Goal: Task Accomplishment & Management: Manage account settings

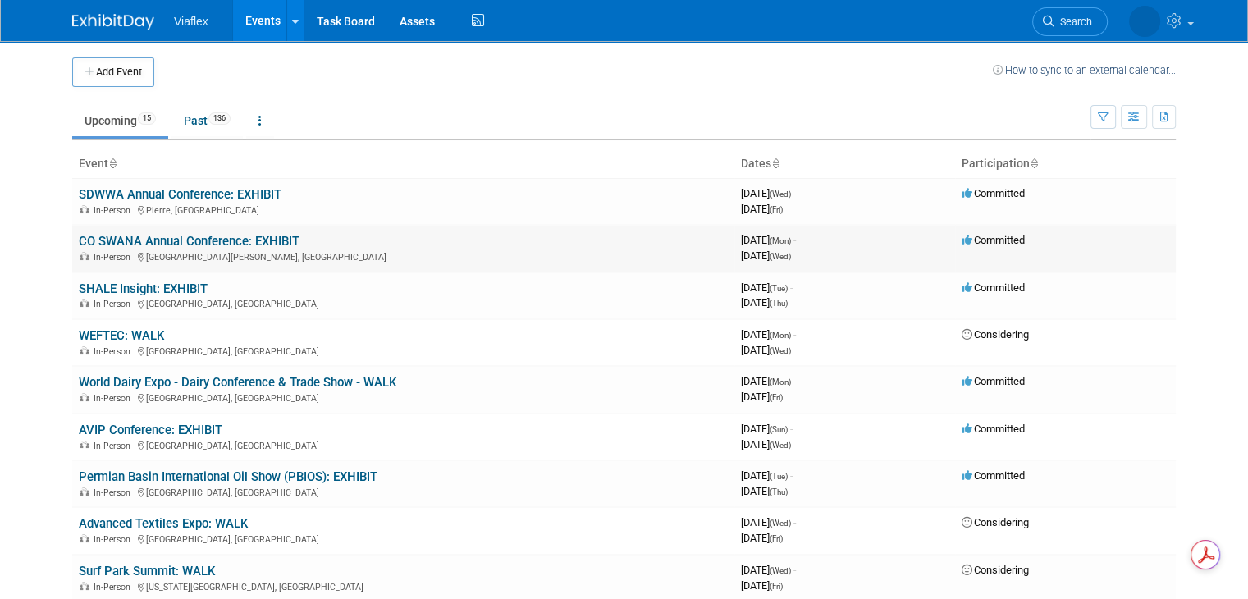
click at [176, 237] on link "CO SWANA Annual Conference: EXHIBIT" at bounding box center [189, 241] width 221 height 15
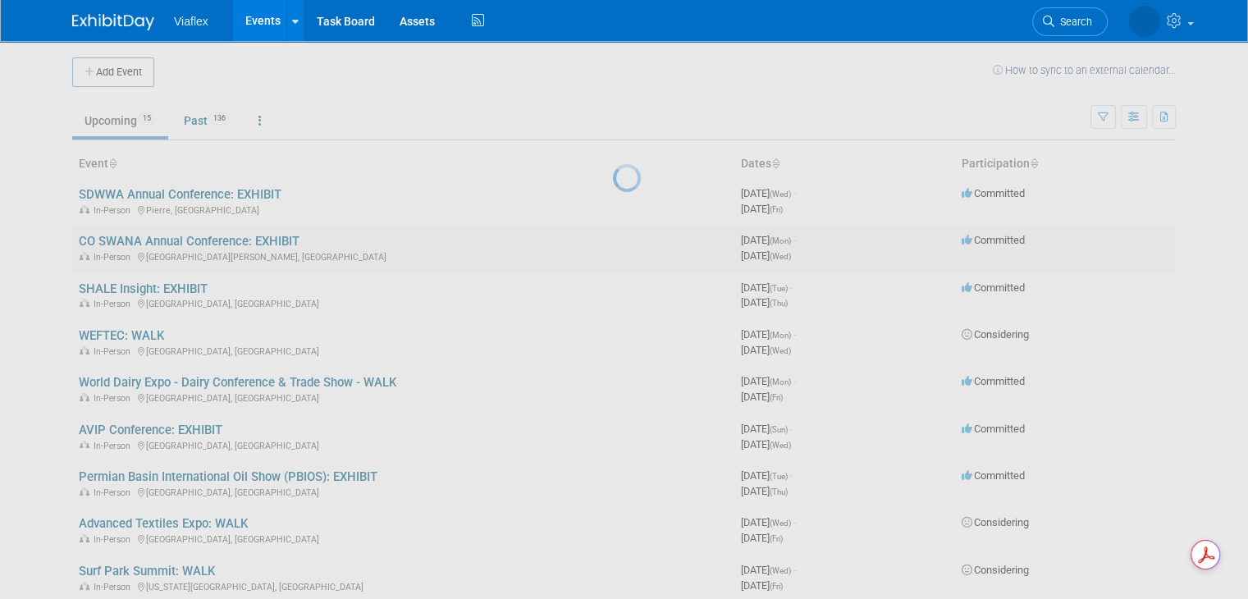
click at [613, 237] on div at bounding box center [624, 299] width 23 height 599
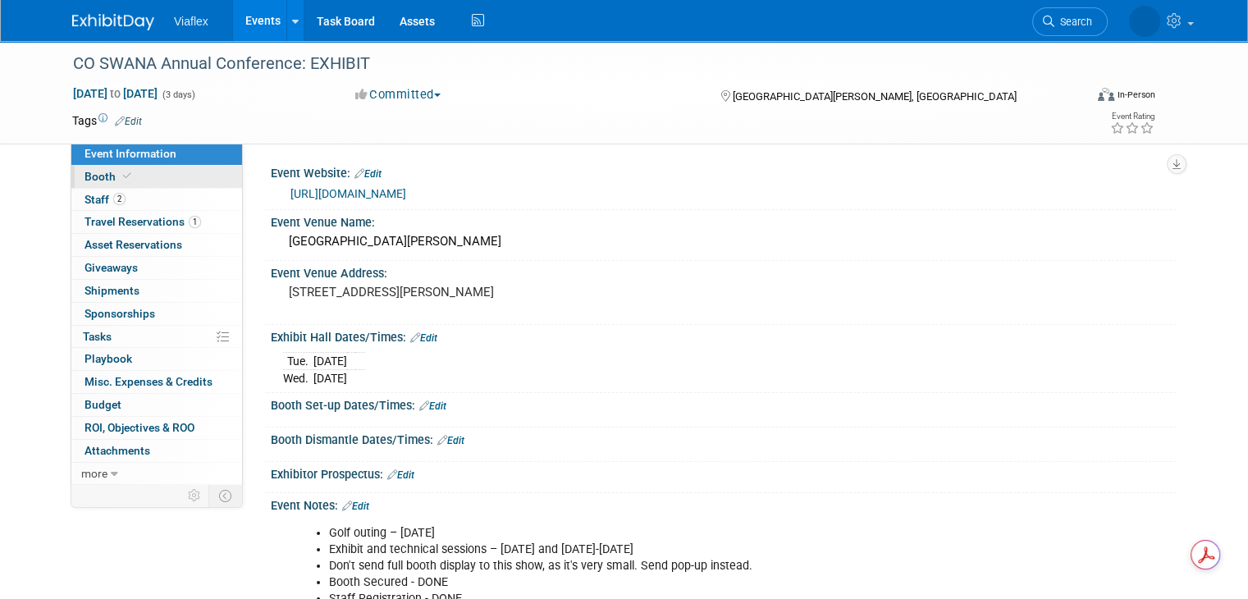
click at [121, 178] on link "Booth" at bounding box center [156, 177] width 171 height 22
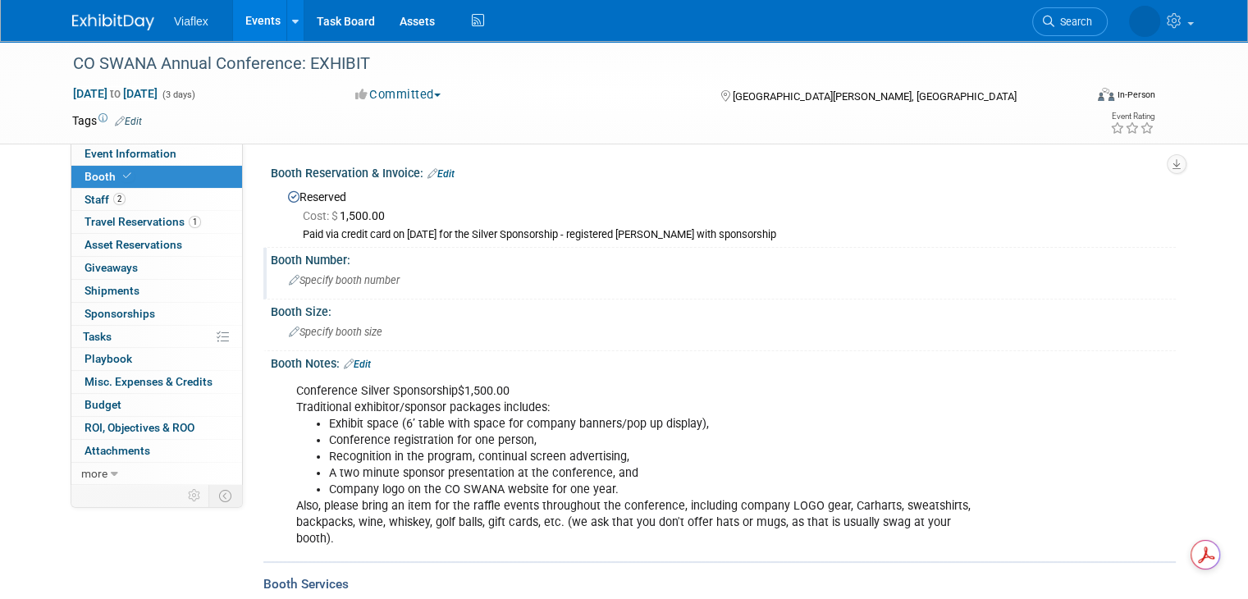
click at [331, 281] on span "Specify booth number" at bounding box center [344, 280] width 111 height 12
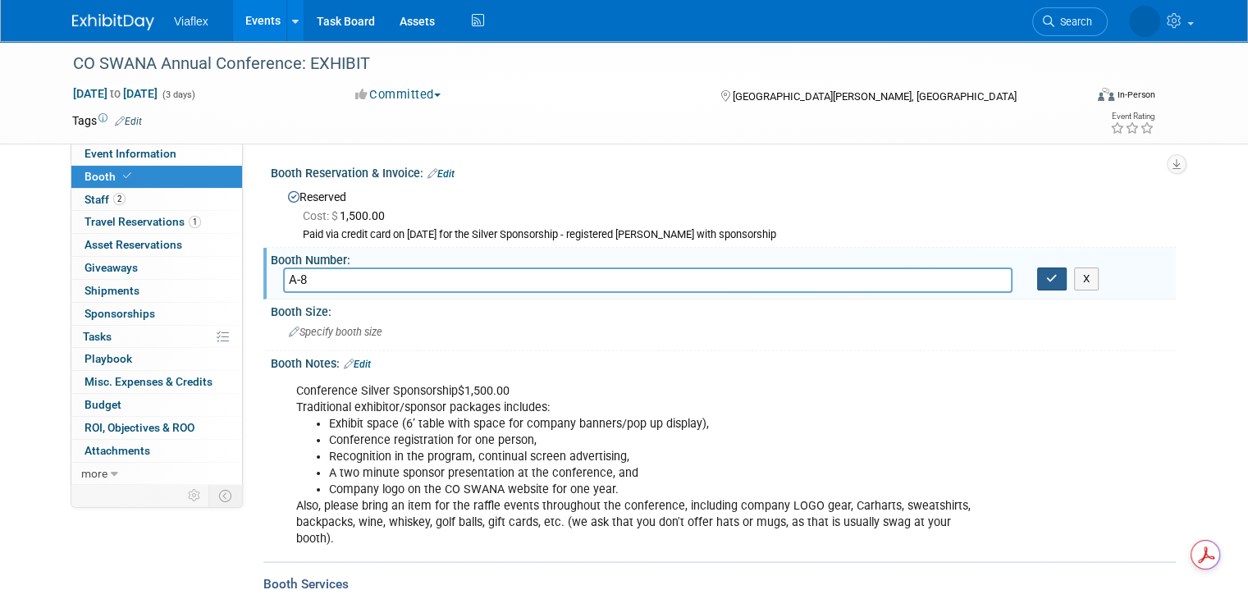
type input "A-8"
click at [1058, 276] on icon "button" at bounding box center [1051, 278] width 11 height 11
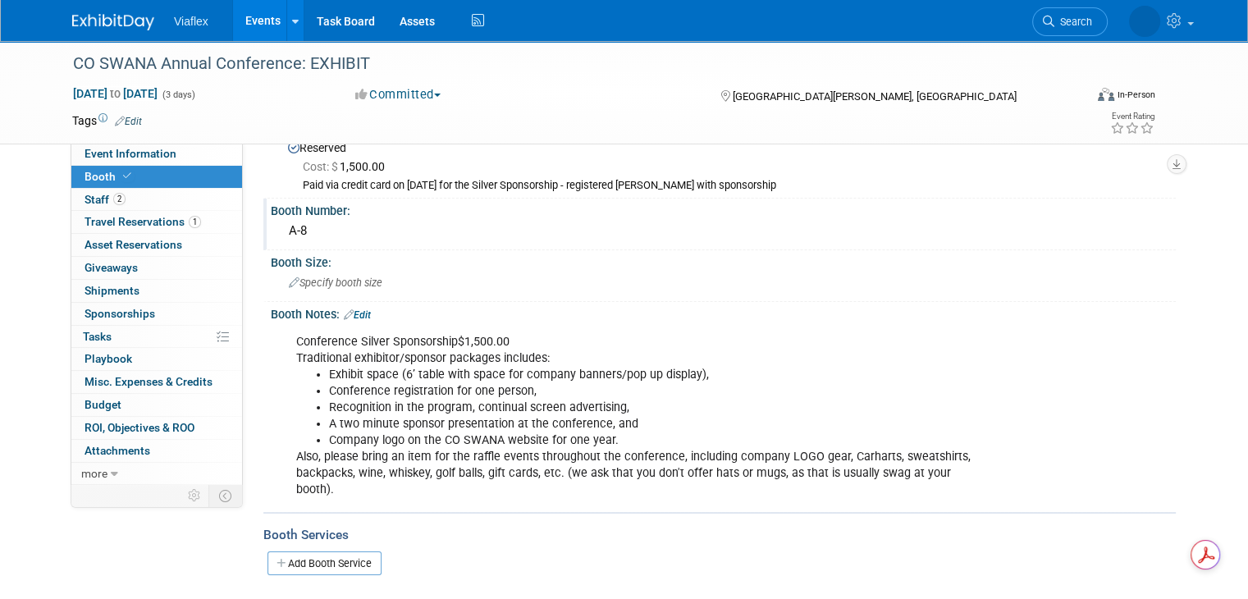
scroll to position [46, 0]
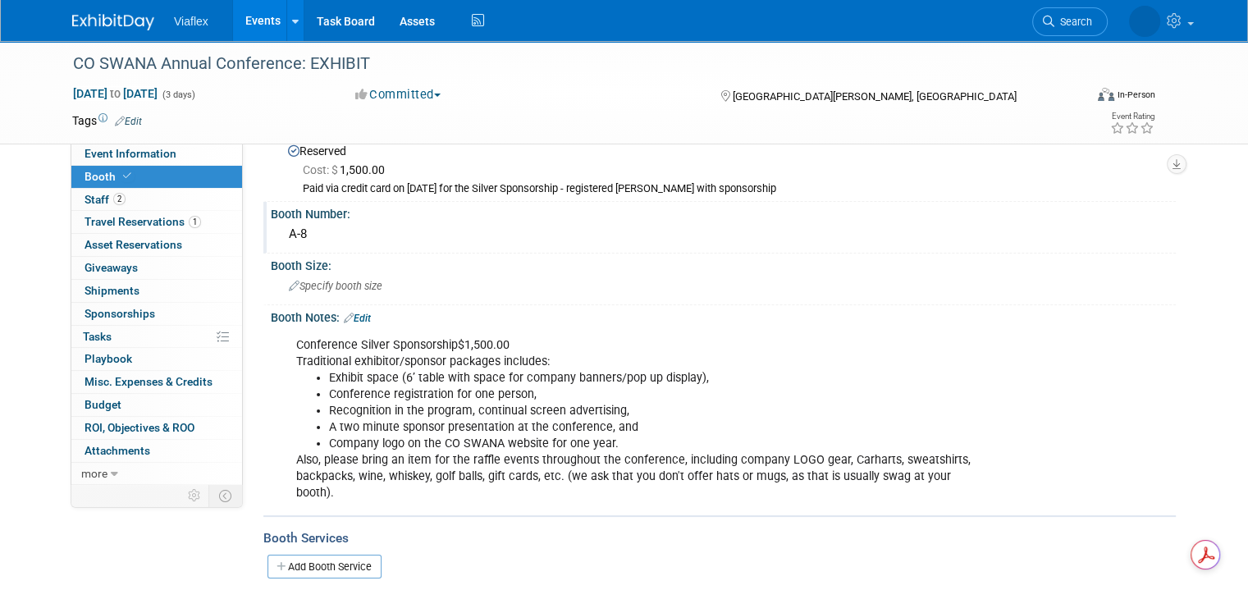
click at [353, 319] on link "Edit" at bounding box center [357, 318] width 27 height 11
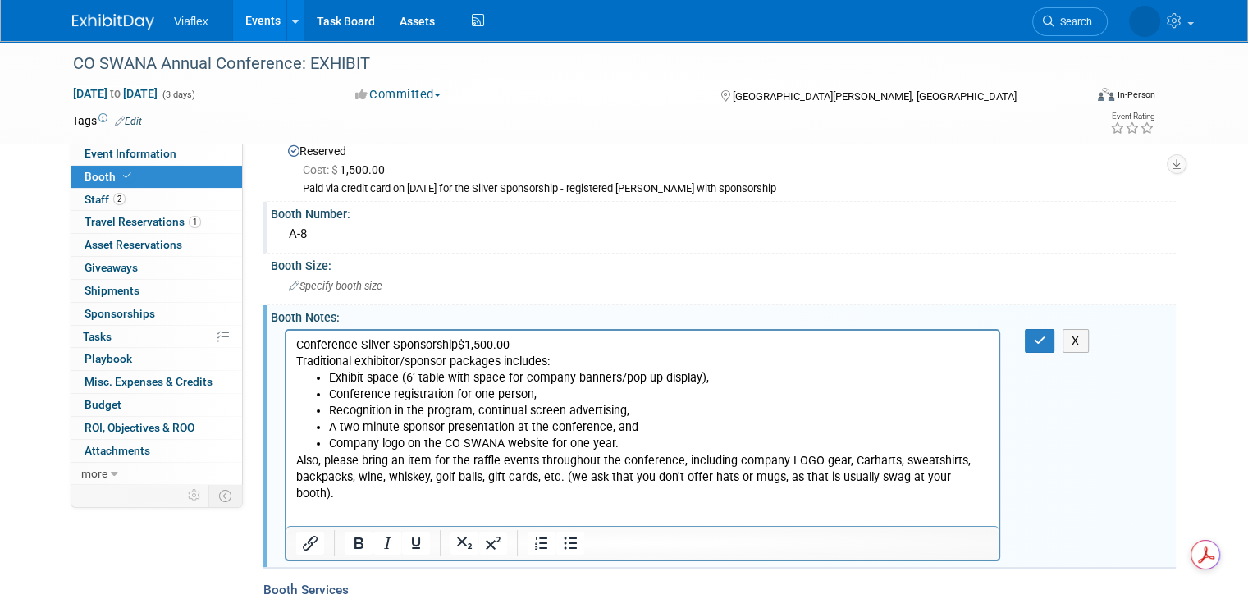
scroll to position [0, 0]
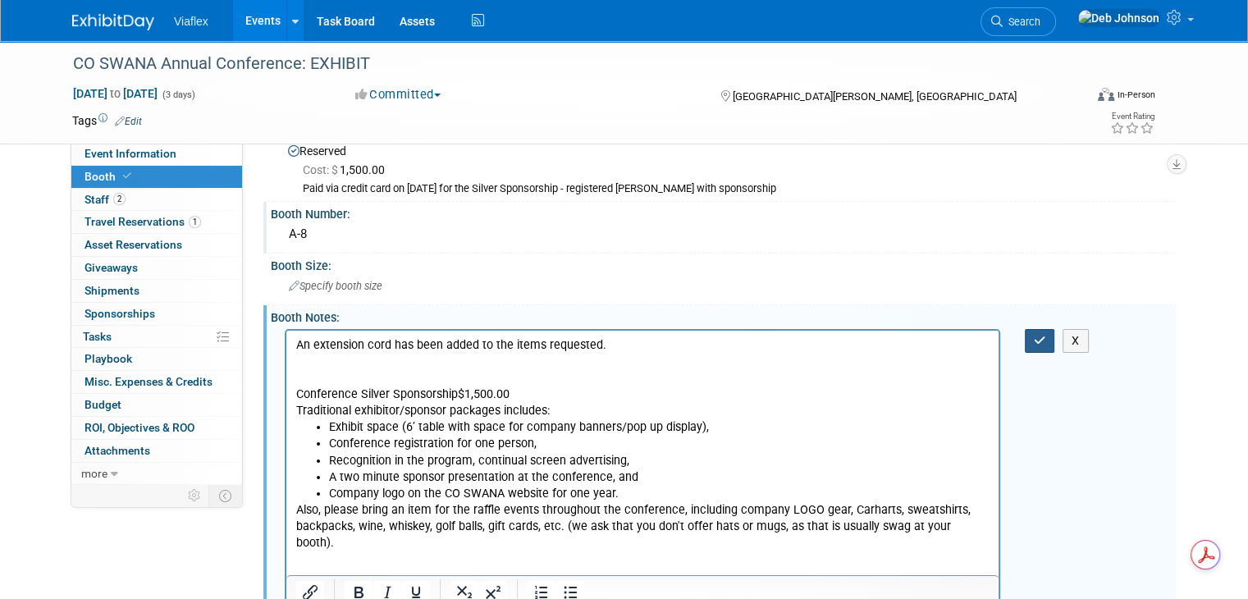
click at [1046, 340] on icon "button" at bounding box center [1040, 340] width 12 height 11
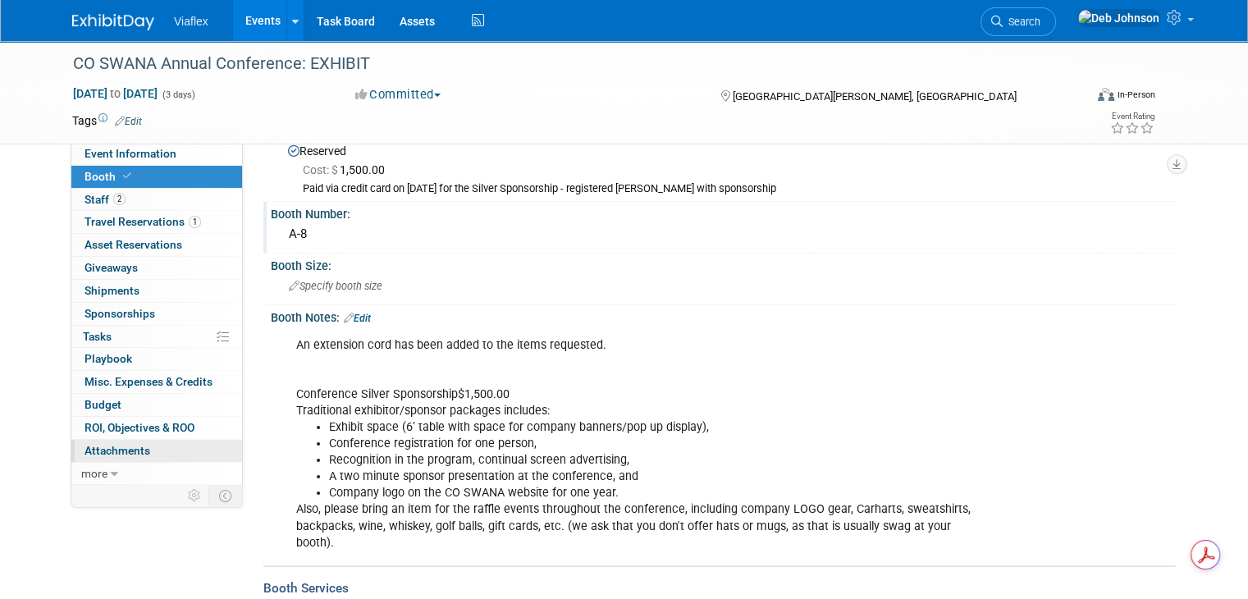
click at [117, 450] on span "Attachments 0" at bounding box center [118, 450] width 66 height 13
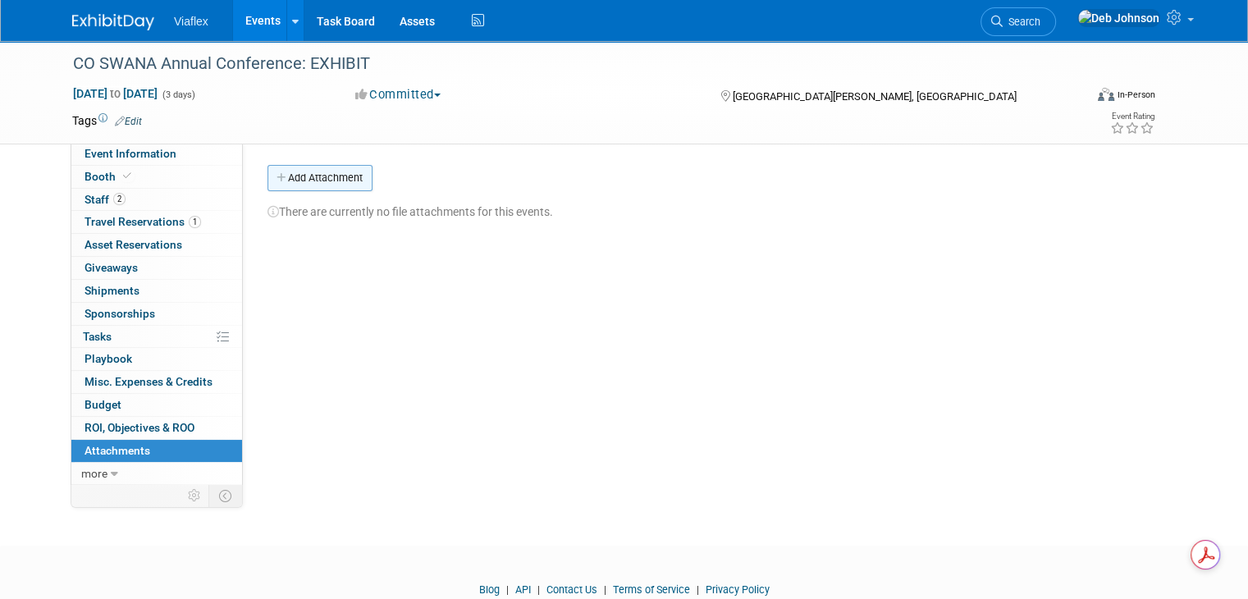
click at [322, 181] on button "Add Attachment" at bounding box center [319, 178] width 105 height 26
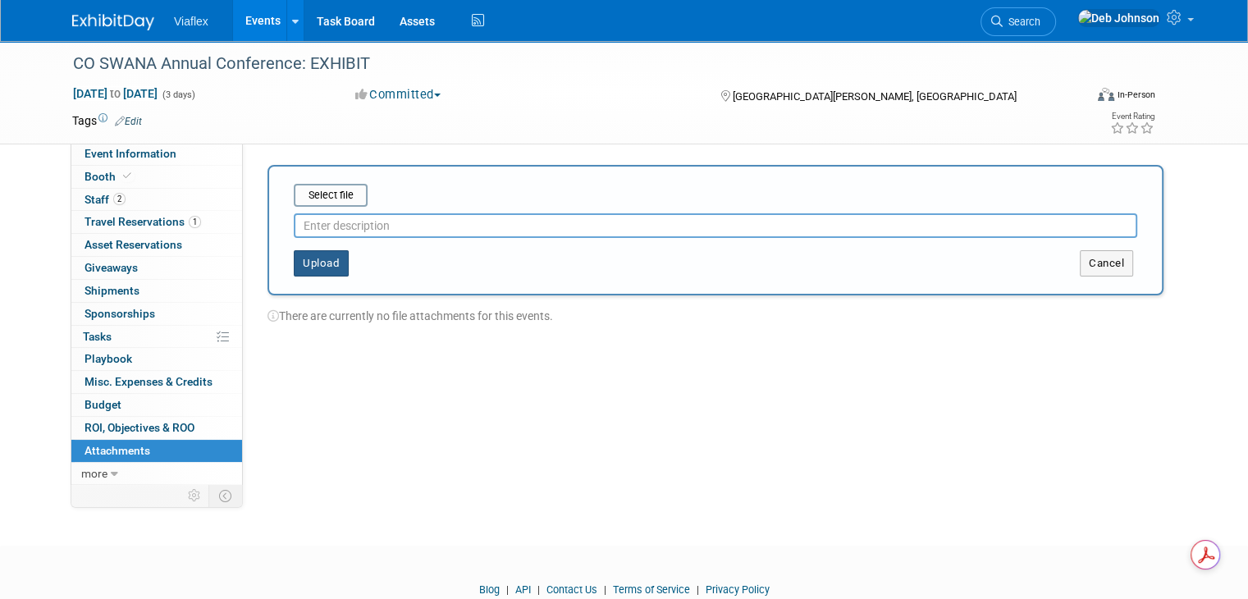
click at [305, 265] on button "Upload" at bounding box center [321, 263] width 55 height 26
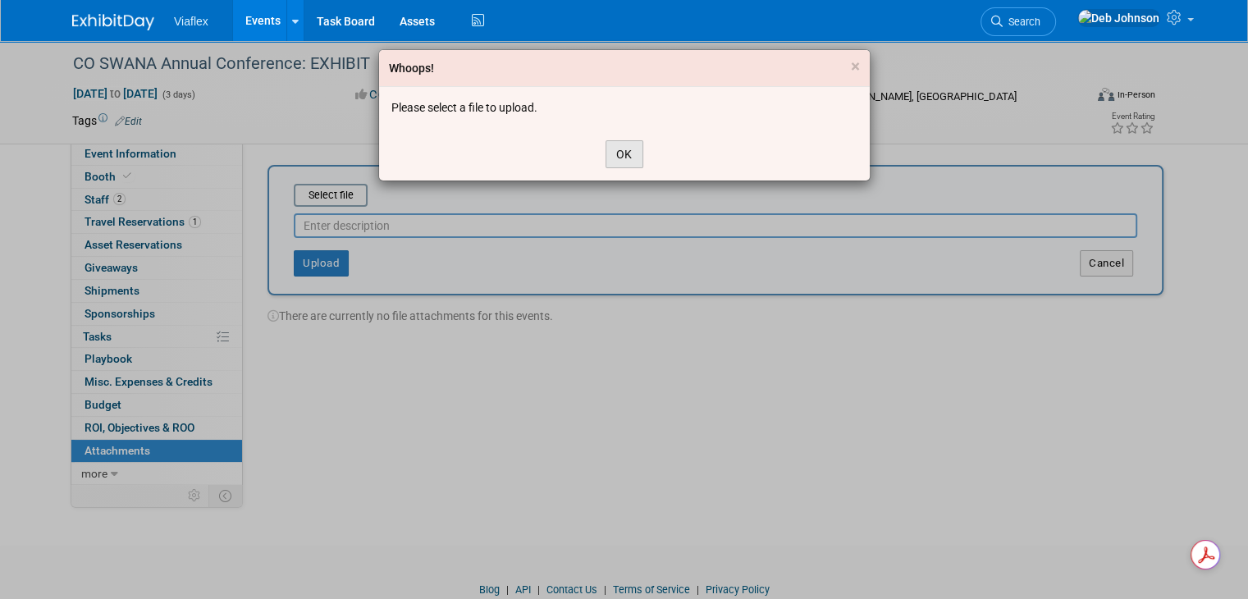
click at [629, 152] on button "OK" at bounding box center [625, 154] width 38 height 28
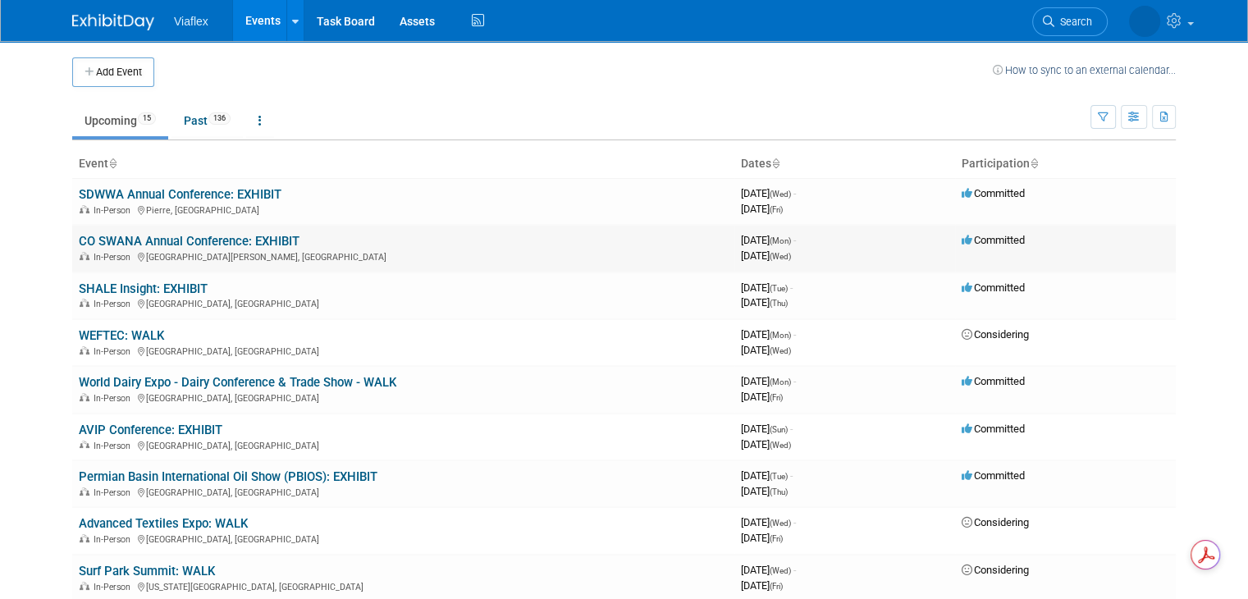
click at [174, 241] on link "CO SWANA Annual Conference: EXHIBIT" at bounding box center [189, 241] width 221 height 15
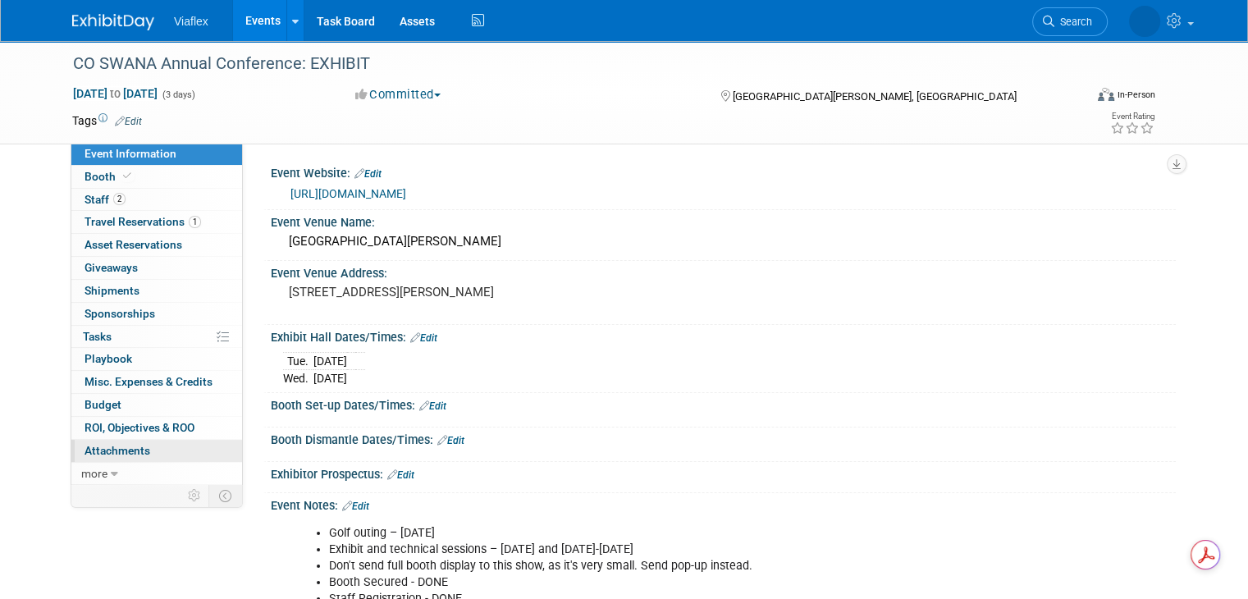
click at [104, 452] on span "Attachments 0" at bounding box center [118, 450] width 66 height 13
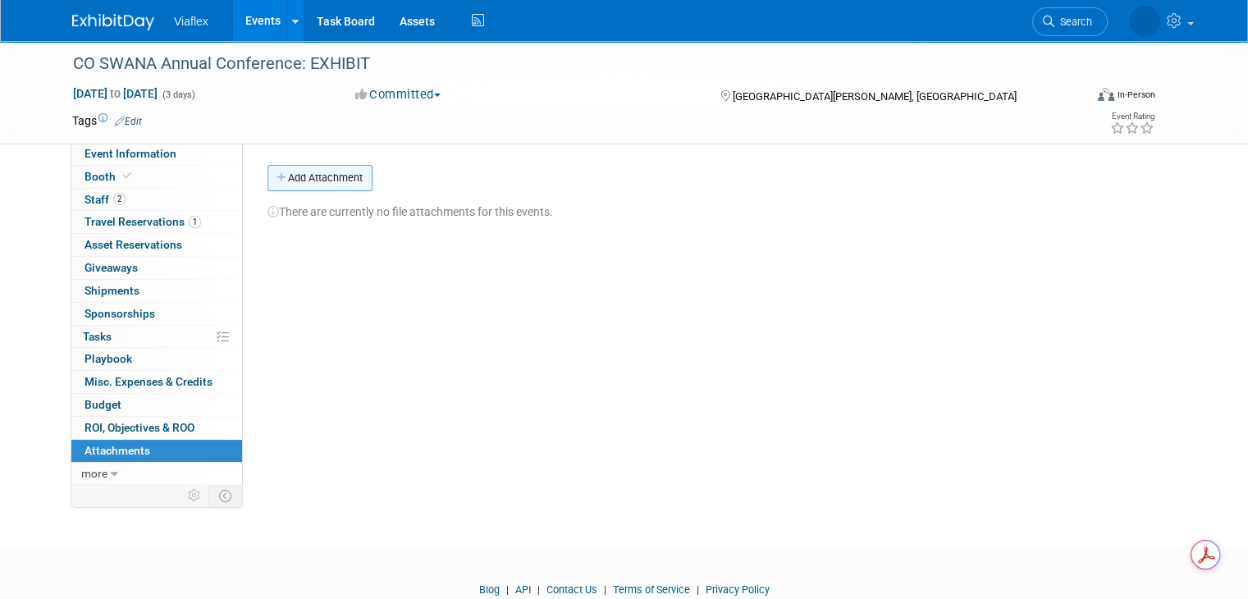
click at [315, 174] on button "Add Attachment" at bounding box center [319, 178] width 105 height 26
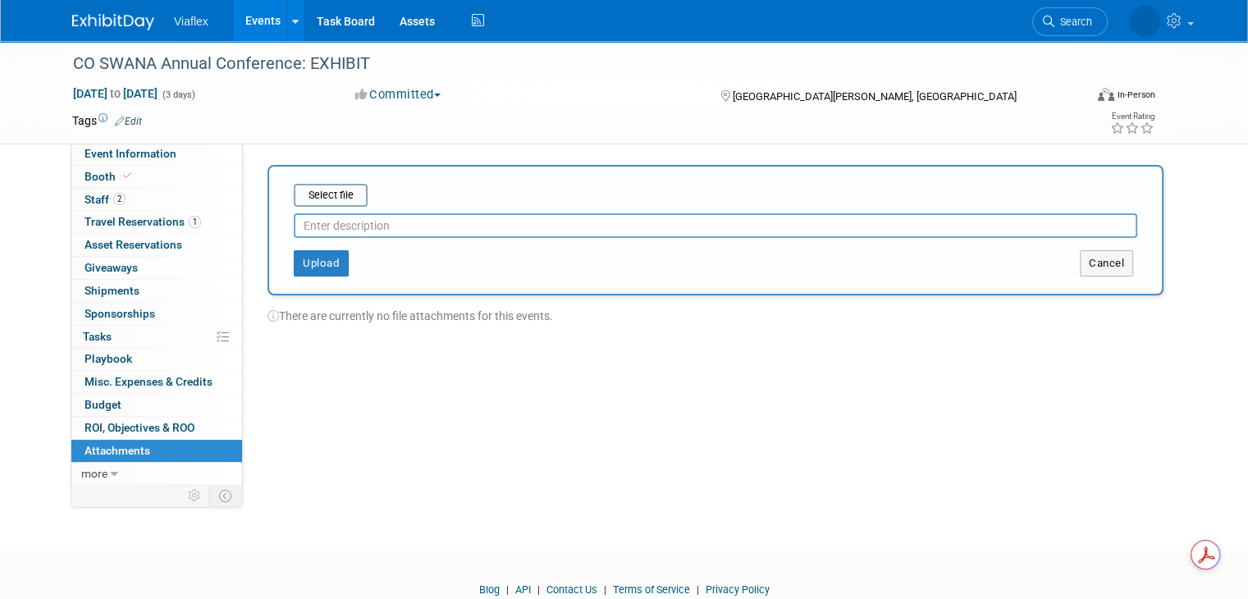
click at [323, 229] on input "text" at bounding box center [715, 225] width 843 height 25
click at [321, 198] on input "file" at bounding box center [268, 195] width 195 height 20
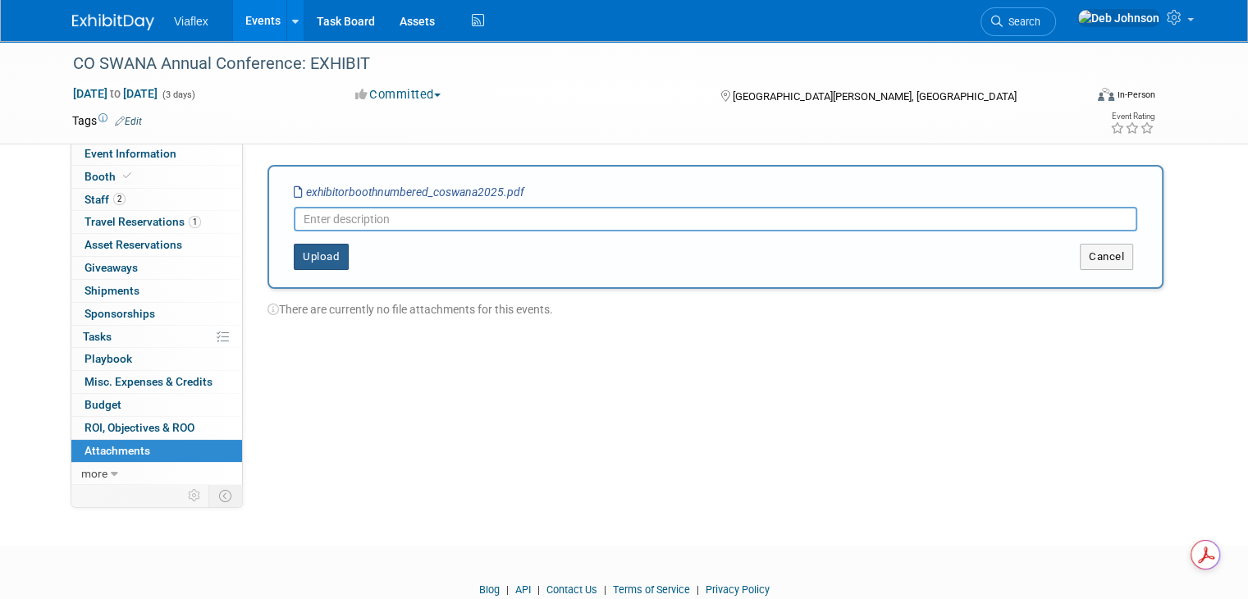
click at [305, 256] on button "Upload" at bounding box center [321, 257] width 55 height 26
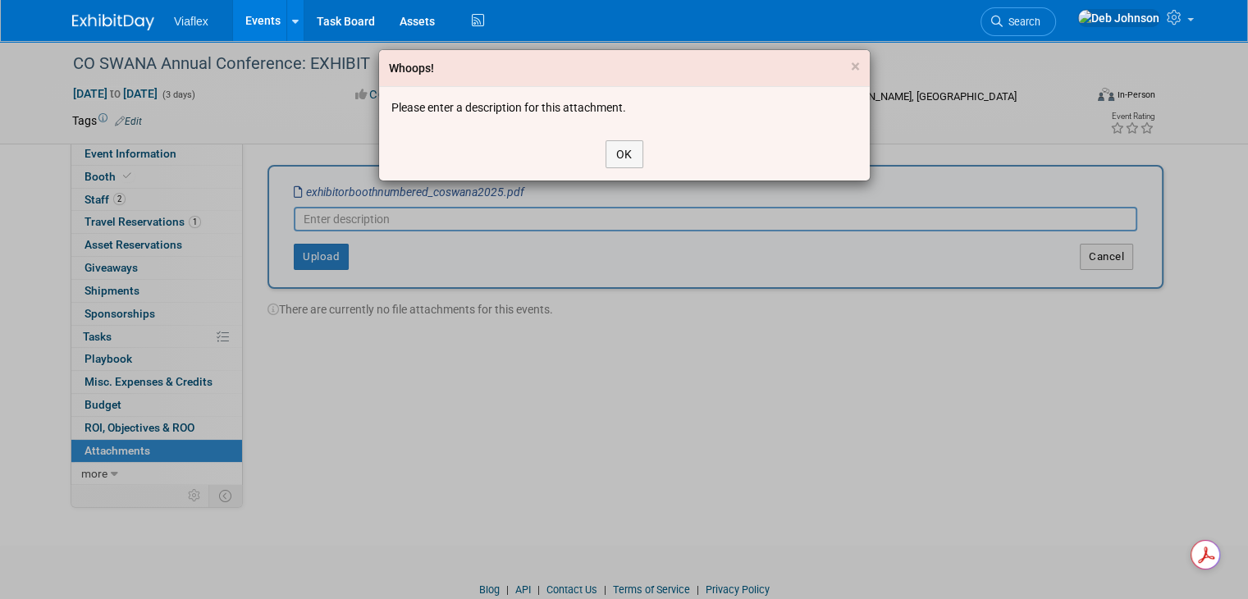
click at [643, 152] on div "OK" at bounding box center [624, 154] width 491 height 53
click at [448, 215] on div "Whoops! × Please enter a description for this attachment. OK" at bounding box center [624, 299] width 1248 height 599
click at [610, 149] on button "OK" at bounding box center [625, 154] width 38 height 28
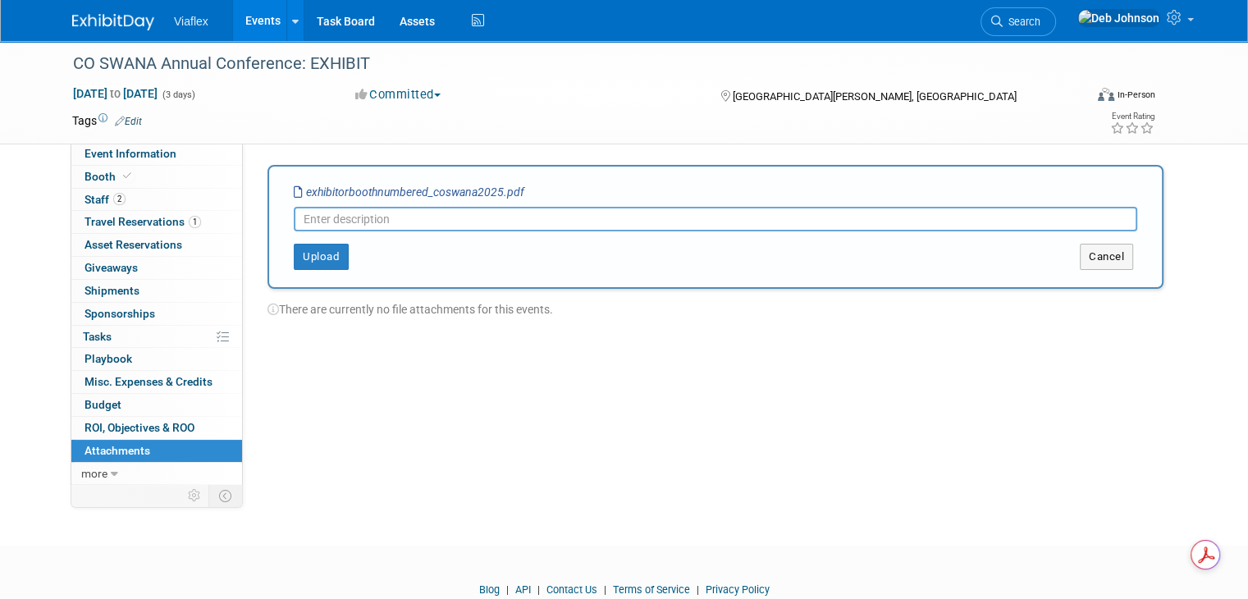
click at [395, 222] on input "text" at bounding box center [715, 219] width 843 height 25
type input "Booth Map"
click at [321, 259] on button "Upload" at bounding box center [321, 257] width 55 height 26
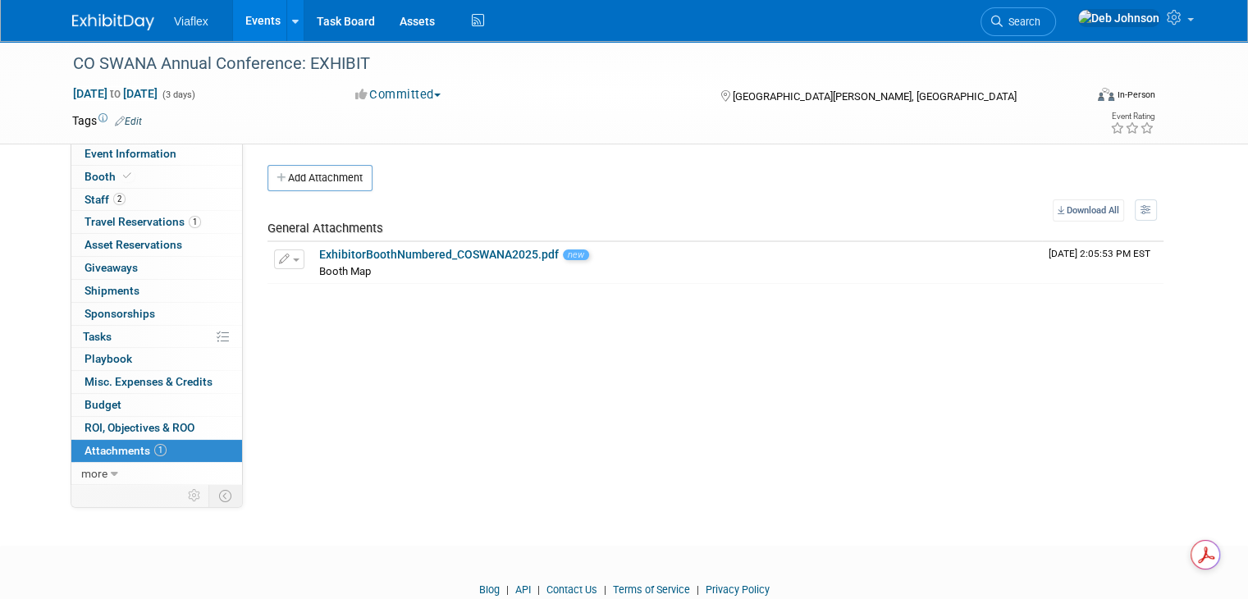
click at [85, 21] on img at bounding box center [113, 22] width 82 height 16
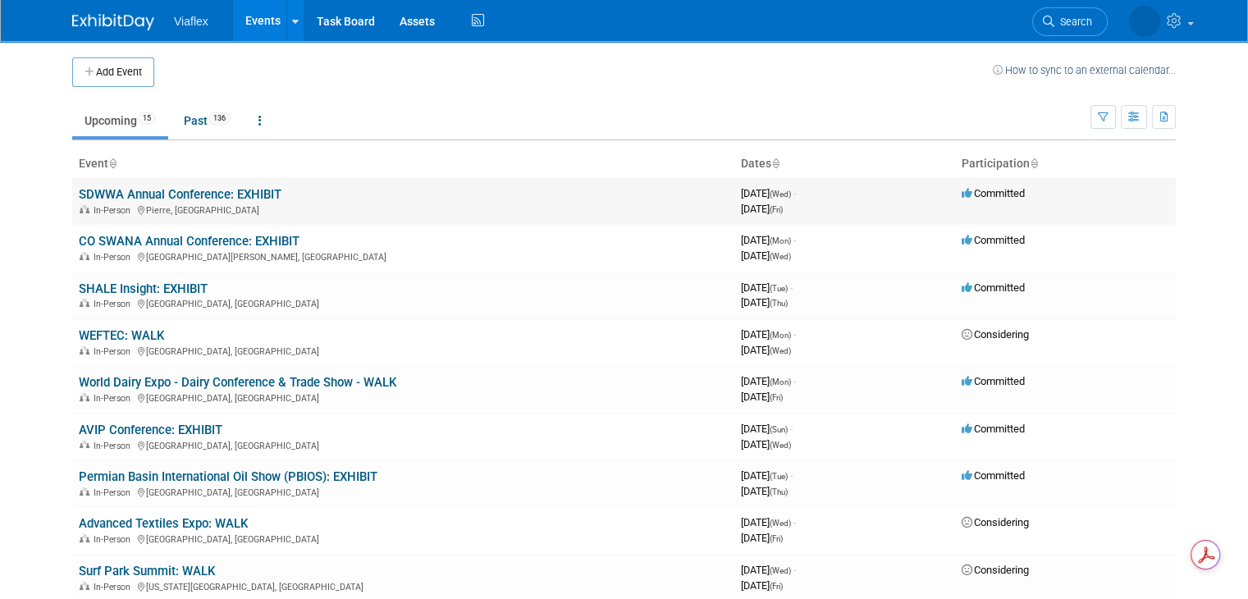
click at [176, 190] on link "SDWWA Annual Conference: EXHIBIT" at bounding box center [180, 194] width 203 height 15
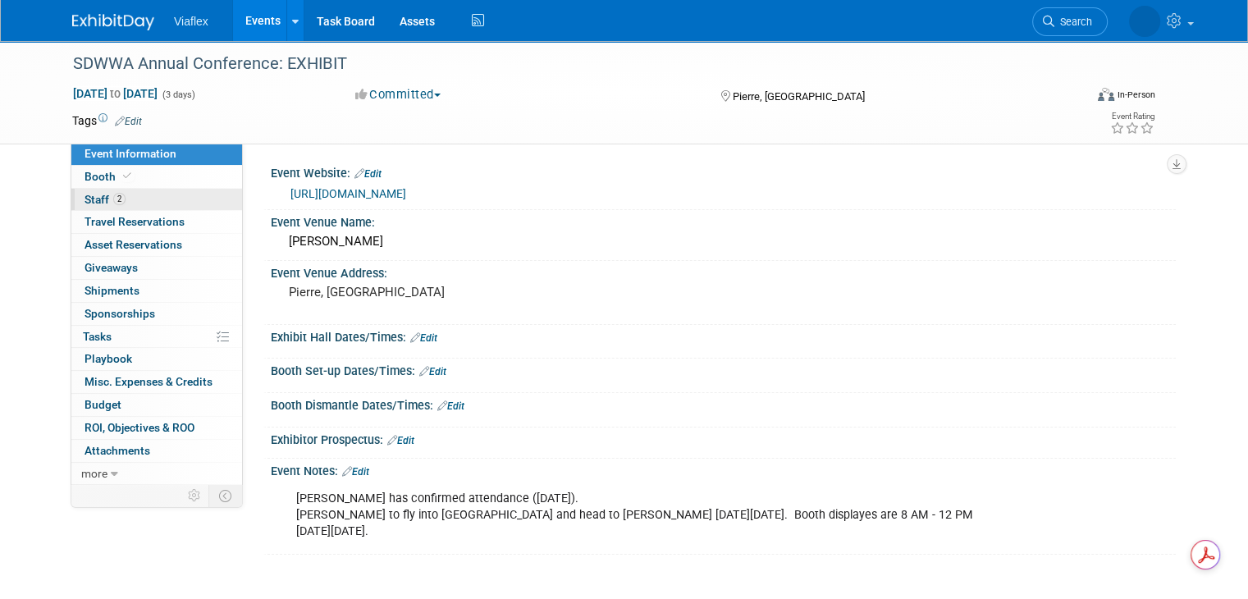
click at [94, 200] on span "Staff 2" at bounding box center [105, 199] width 41 height 13
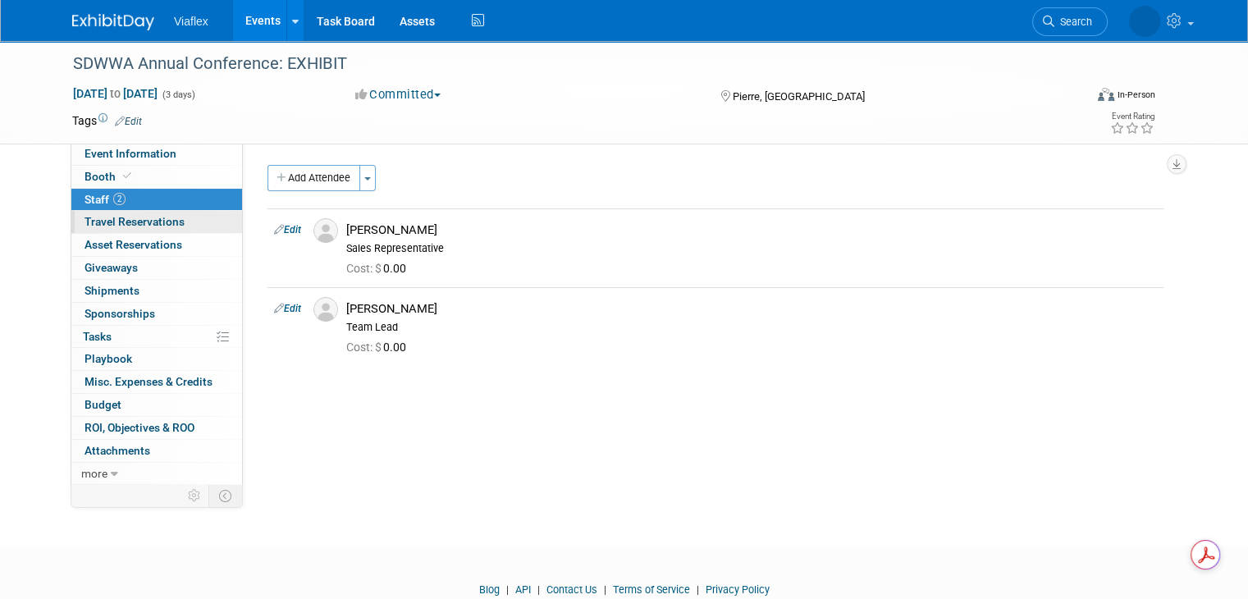
click at [111, 213] on link "0 Travel Reservations 0" at bounding box center [156, 222] width 171 height 22
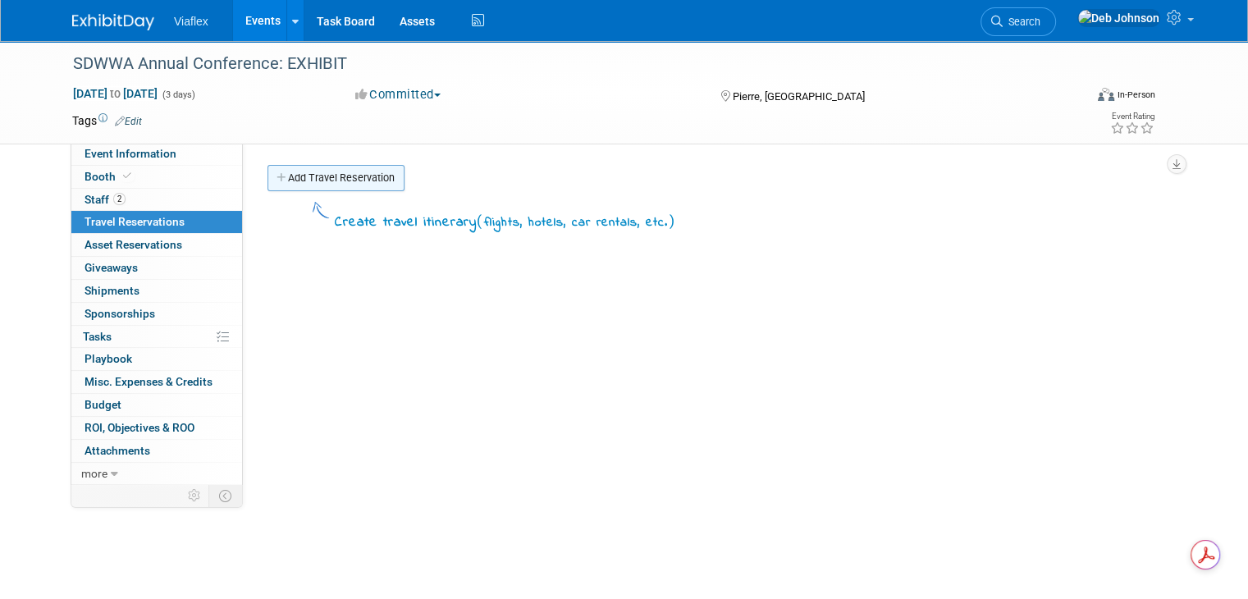
click at [308, 181] on link "Add Travel Reservation" at bounding box center [335, 178] width 137 height 26
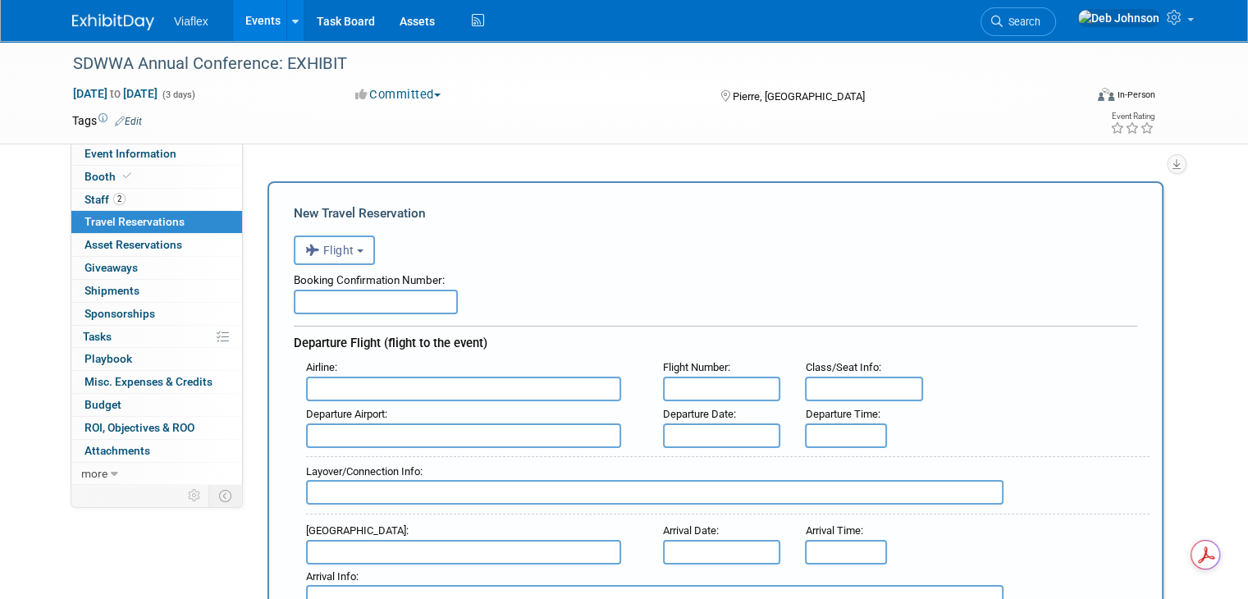
click at [350, 244] on button "Flight" at bounding box center [334, 250] width 81 height 30
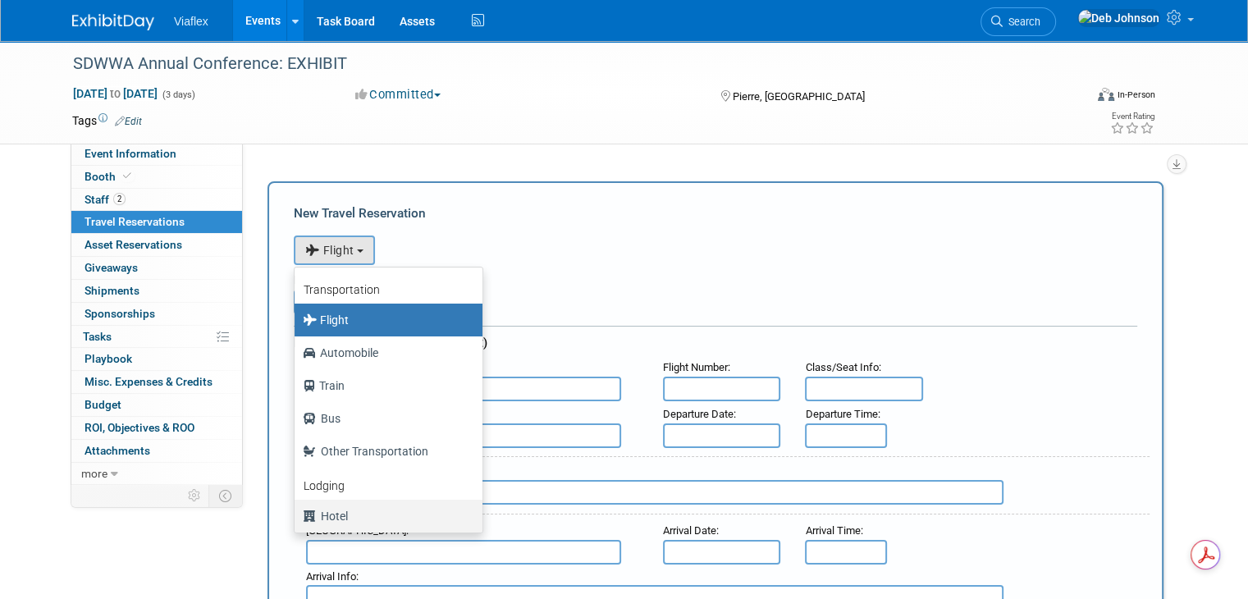
click at [338, 520] on label "Hotel" at bounding box center [384, 516] width 163 height 26
click at [297, 519] on input "Hotel" at bounding box center [291, 514] width 11 height 11
select select "6"
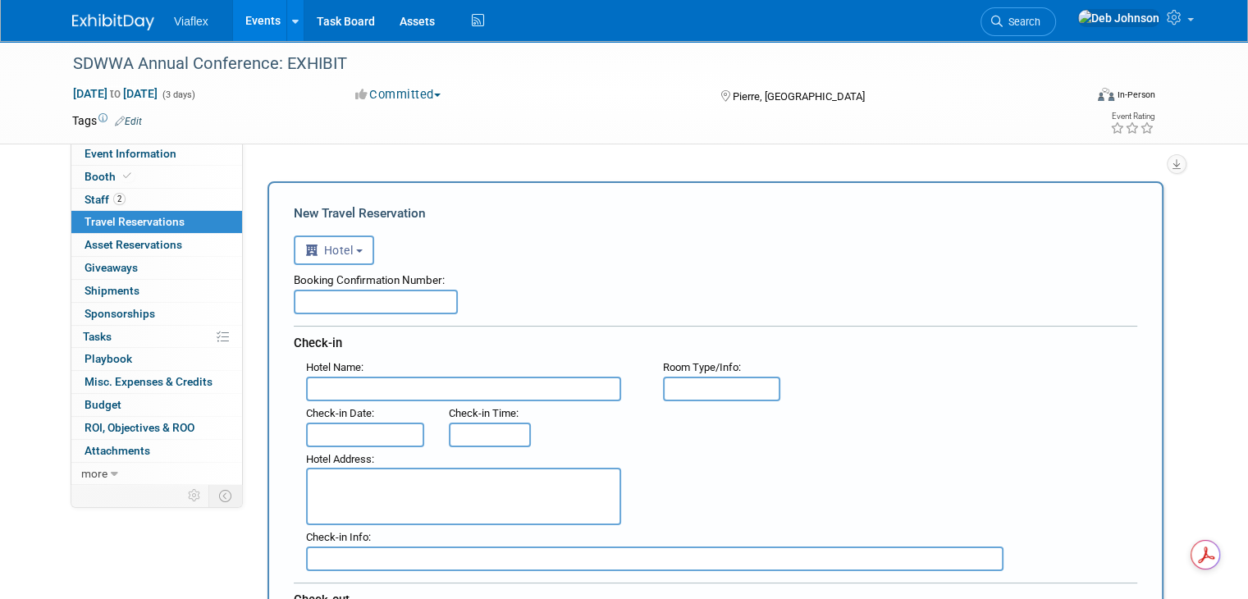
click at [373, 391] on input "text" at bounding box center [463, 389] width 315 height 25
type input "Ramkota Hotel Pierre"
click at [453, 478] on textarea at bounding box center [463, 496] width 315 height 57
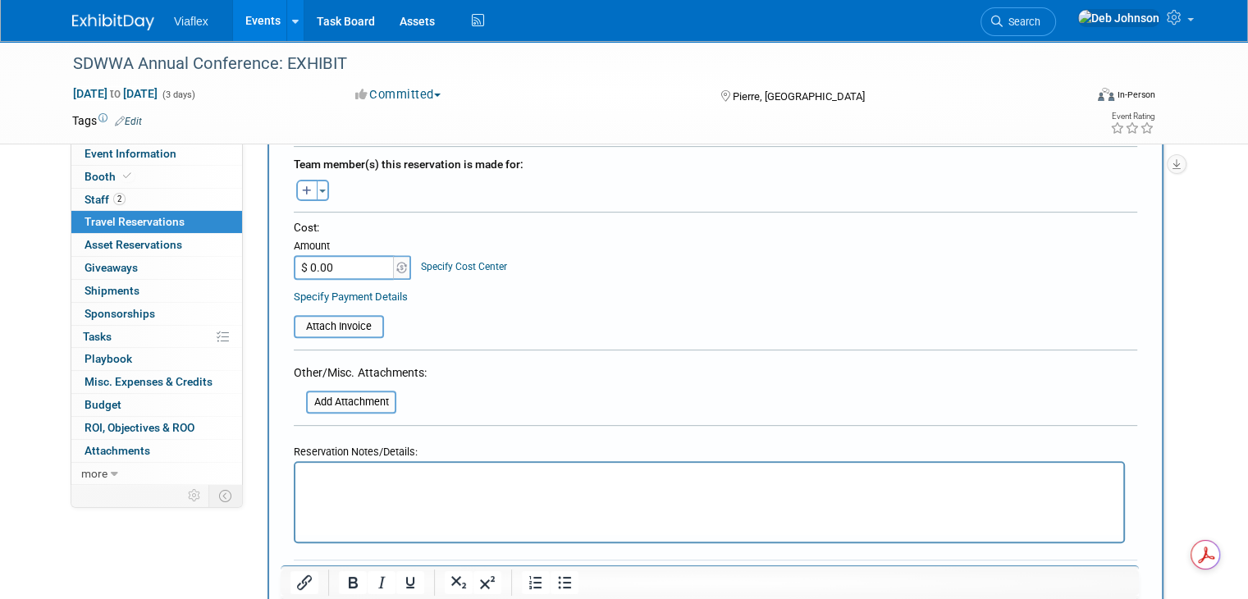
scroll to position [574, 0]
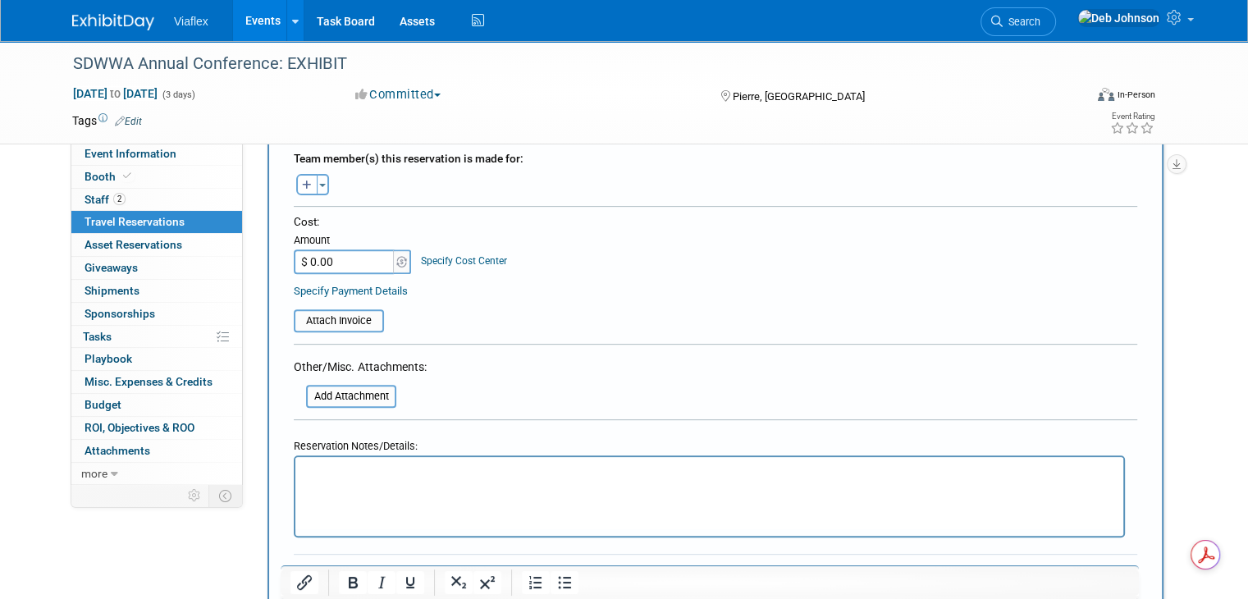
type textarea "920 W Sioux Avenue Pierre, SD 57501"
click at [417, 481] on html at bounding box center [709, 469] width 828 height 24
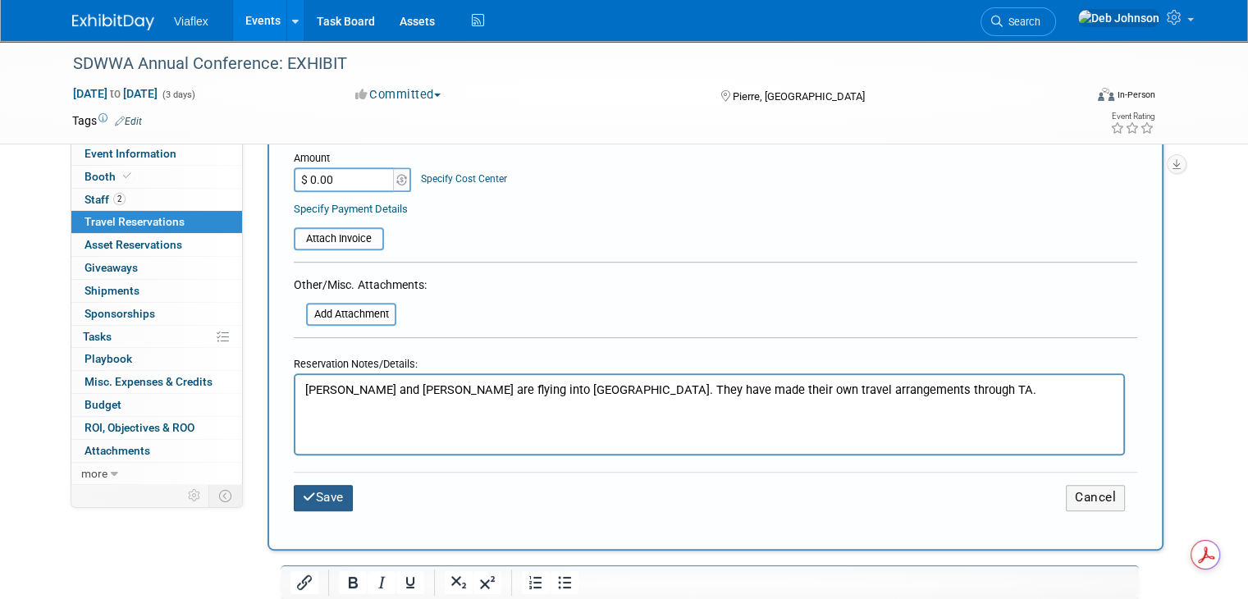
click at [331, 486] on button "Save" at bounding box center [323, 497] width 59 height 25
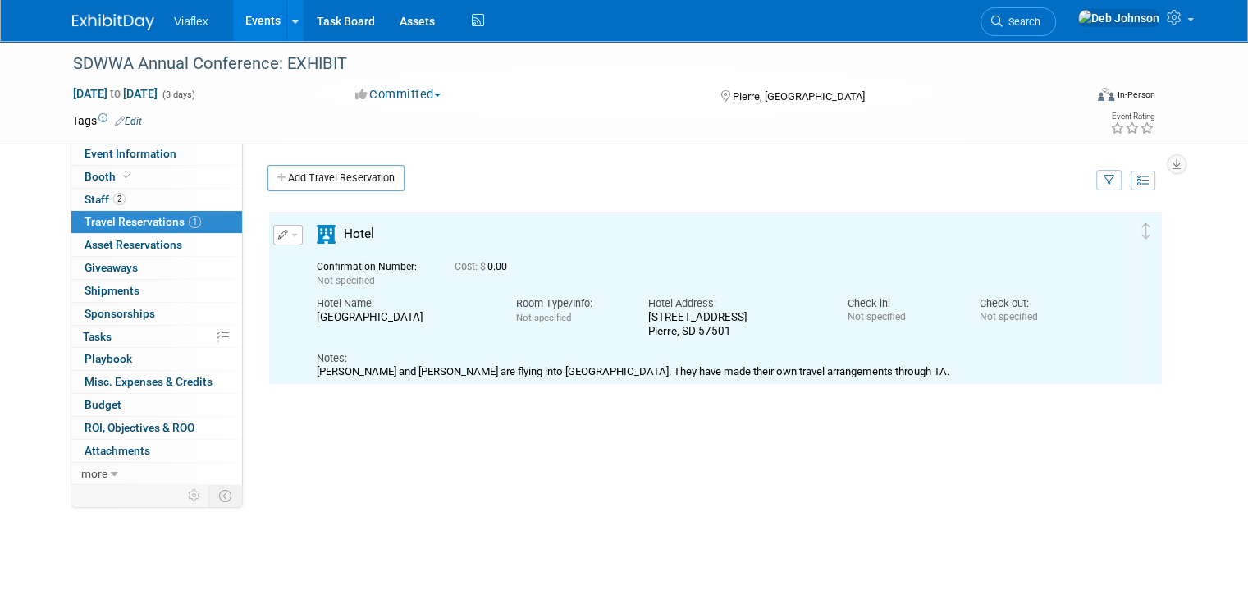
scroll to position [0, 0]
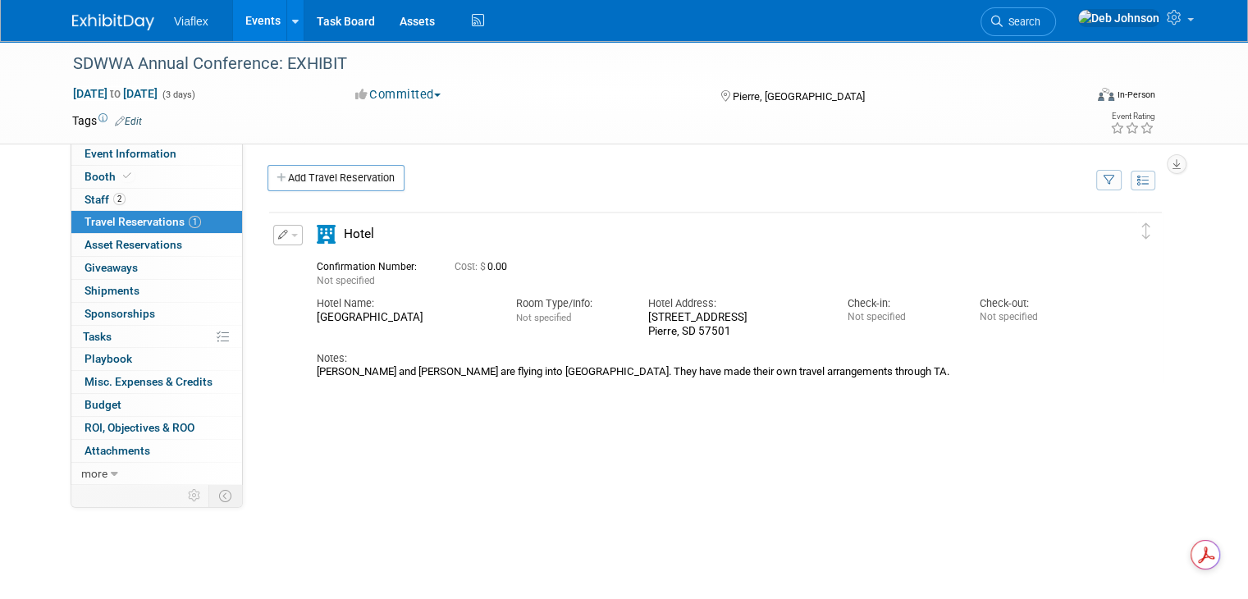
click at [105, 22] on img at bounding box center [113, 22] width 82 height 16
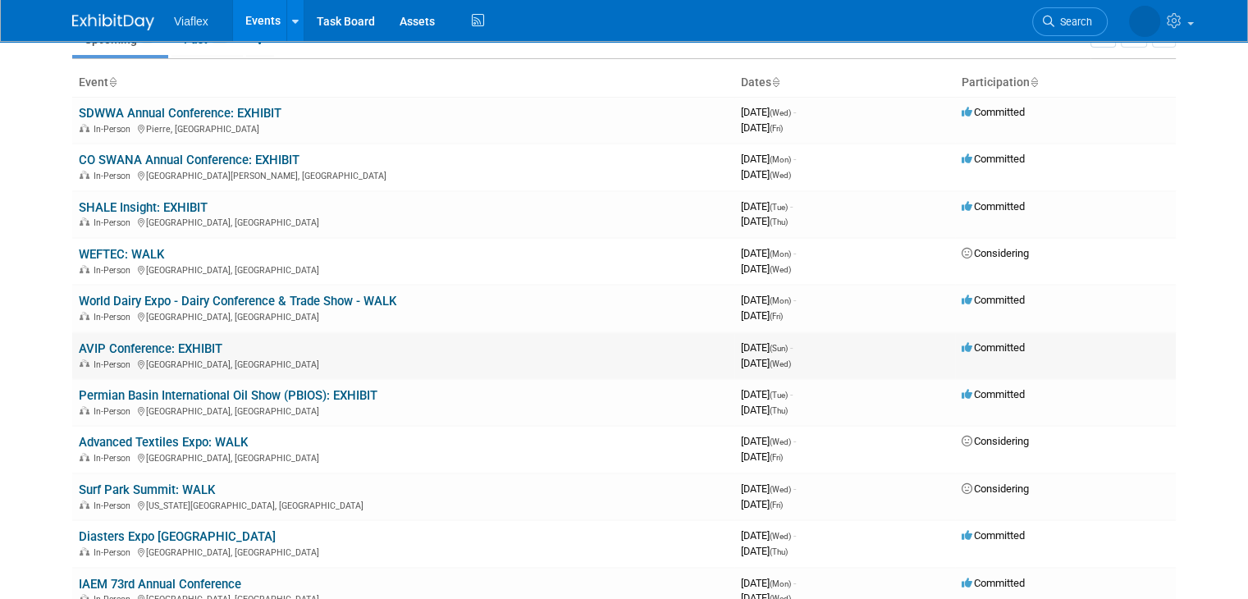
scroll to position [82, 0]
click at [131, 345] on link "AVIP Conference: EXHIBIT" at bounding box center [151, 347] width 144 height 15
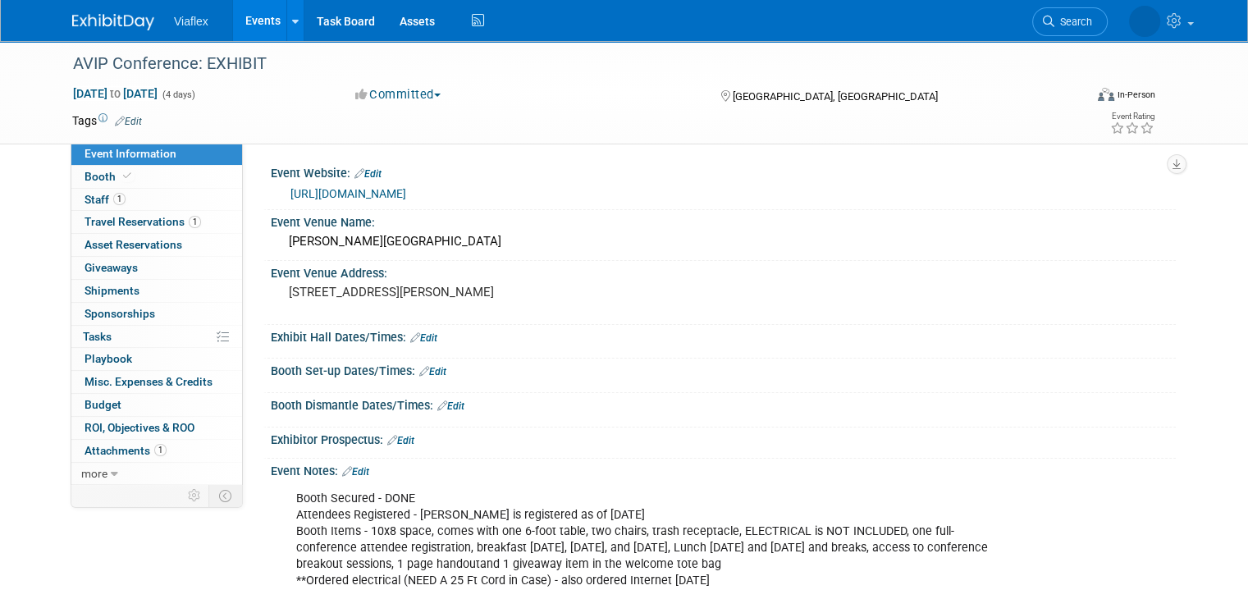
click at [72, 14] on img at bounding box center [113, 22] width 82 height 16
